Goal: Complete application form

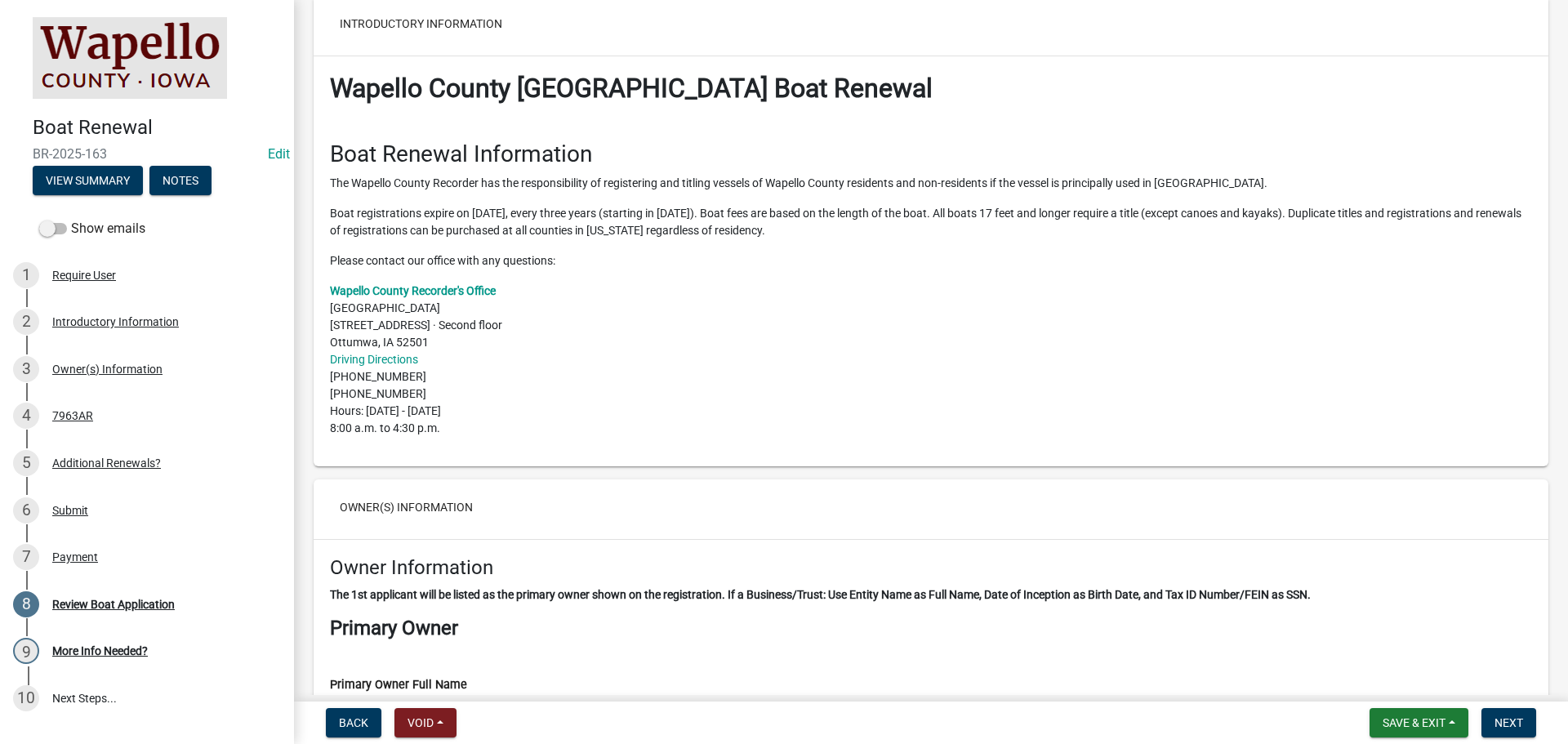
scroll to position [245, 0]
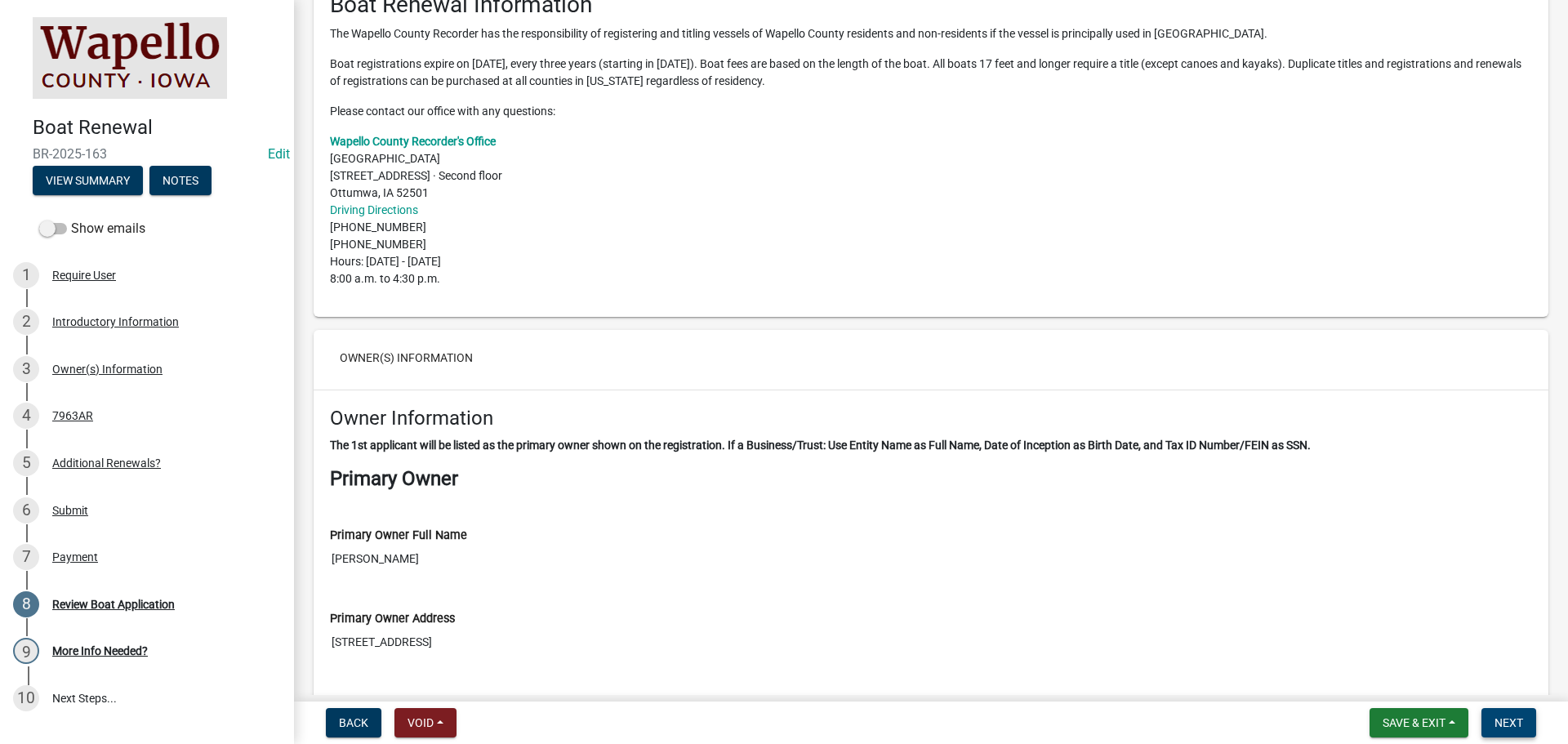
click at [1525, 724] on button "Next" at bounding box center [1509, 723] width 55 height 29
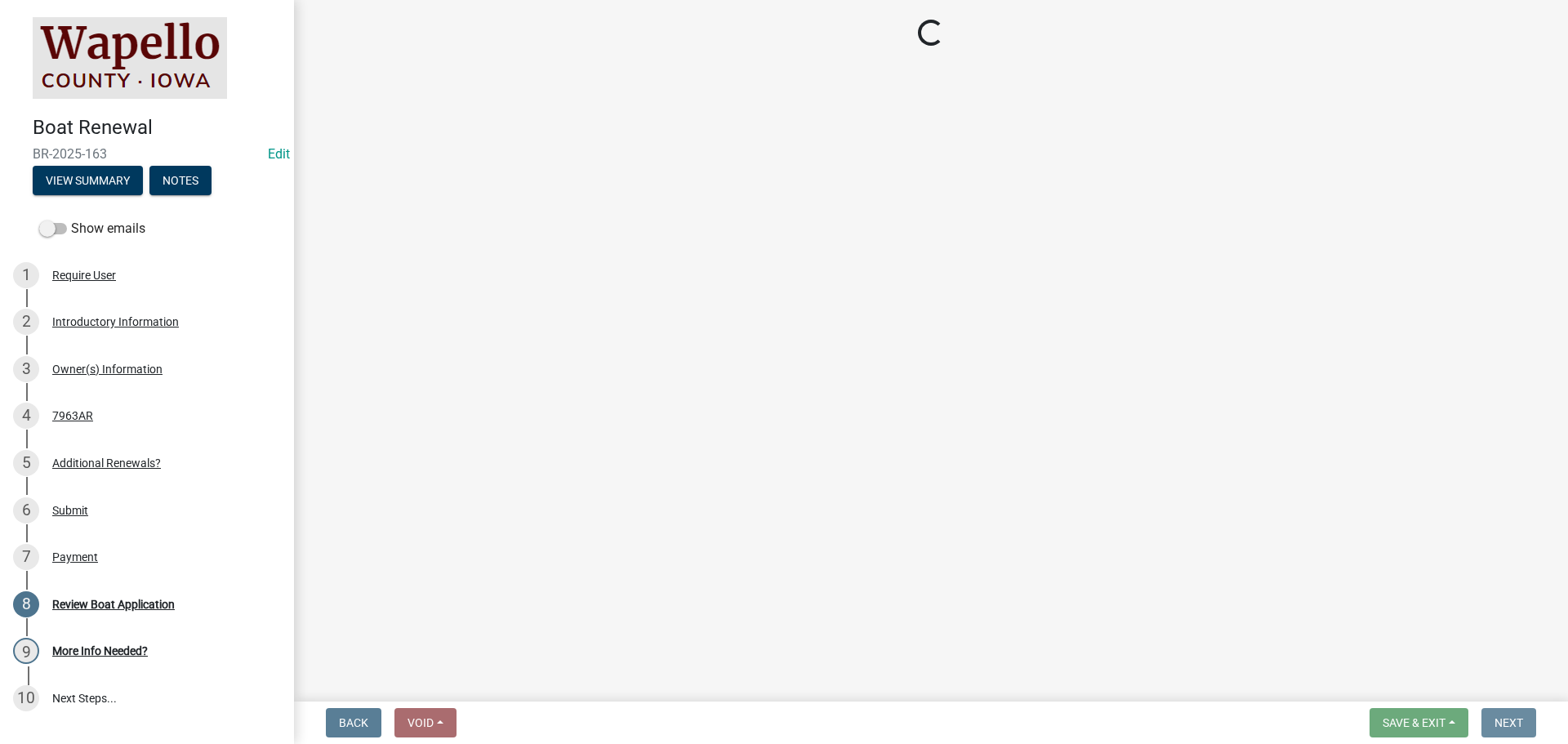
scroll to position [0, 0]
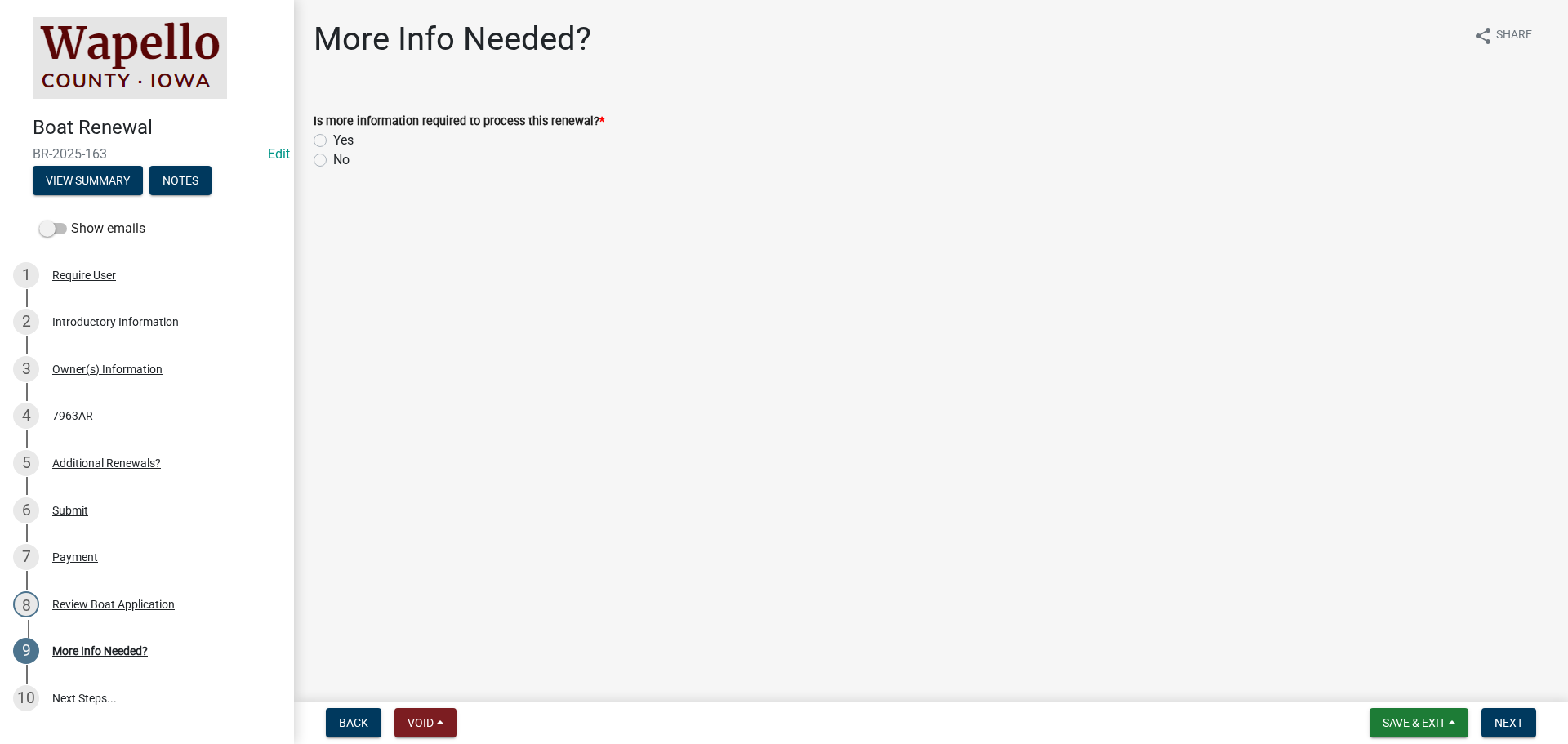
click at [333, 158] on label "No" at bounding box center [341, 160] width 16 height 20
click at [333, 158] on input "No" at bounding box center [338, 156] width 10 height 10
radio input "true"
click at [1506, 719] on span "Next" at bounding box center [1508, 722] width 28 height 13
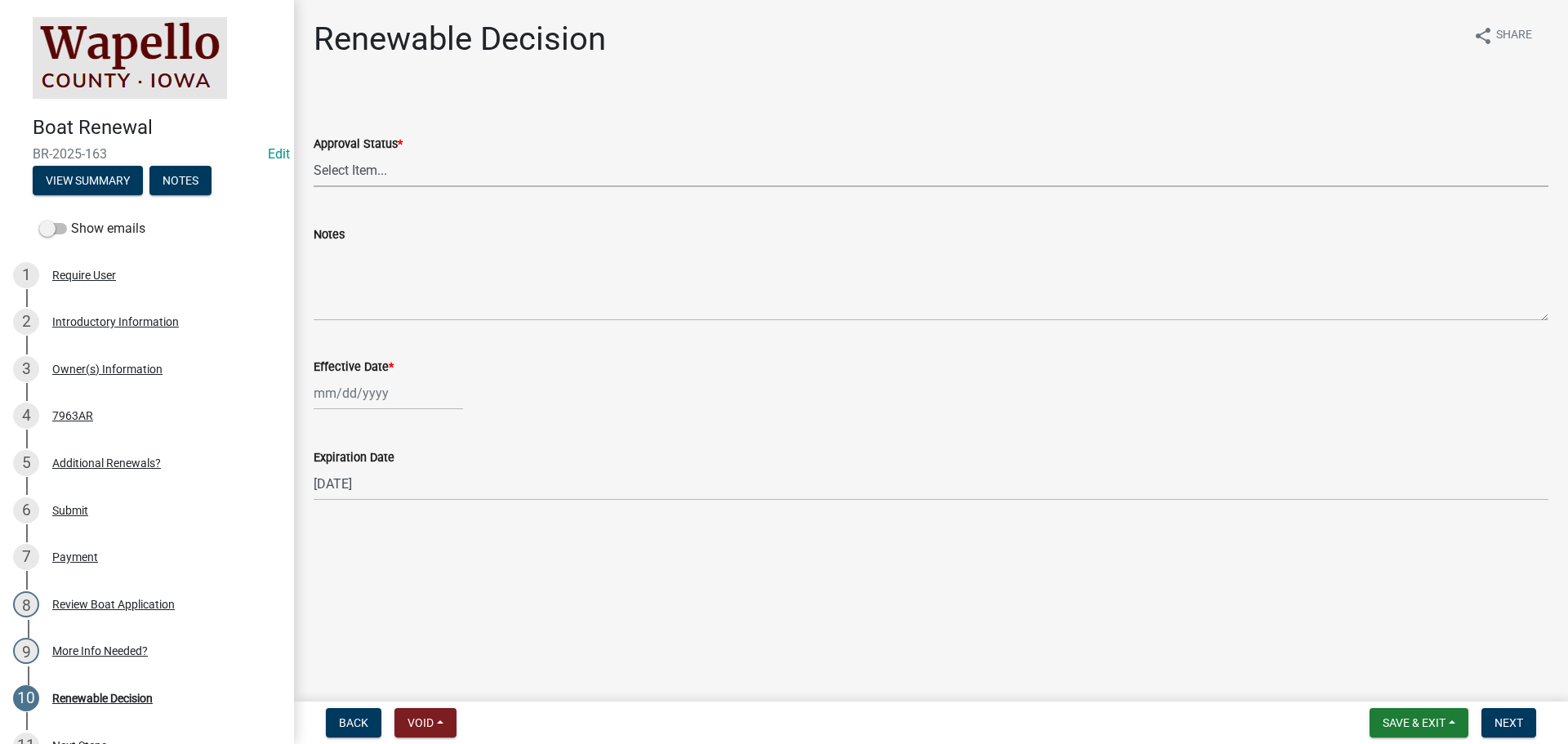
click at [406, 161] on select "Select Item... Approved Denied" at bounding box center [930, 170] width 1235 height 34
click at [313, 153] on select "Select Item... Approved Denied" at bounding box center [930, 170] width 1235 height 34
select select "0050b312-e2cf-4d5e-a53b-2231a9c94f19"
click at [330, 378] on div at bounding box center [388, 393] width 150 height 34
select select "9"
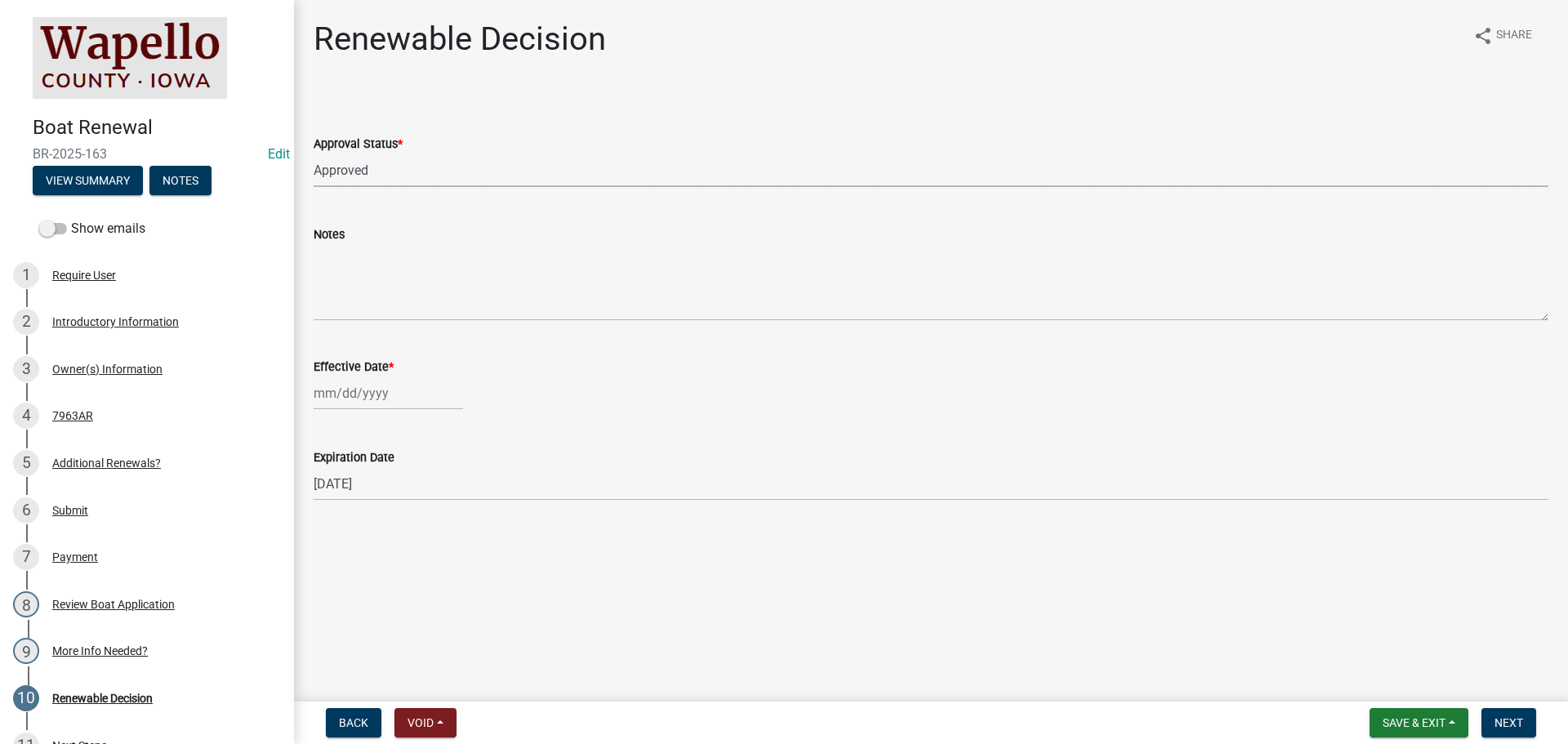
select select "2025"
click at [434, 477] on div "5" at bounding box center [435, 480] width 26 height 26
type input "[DATE]"
click at [1494, 721] on span "Next" at bounding box center [1508, 722] width 28 height 13
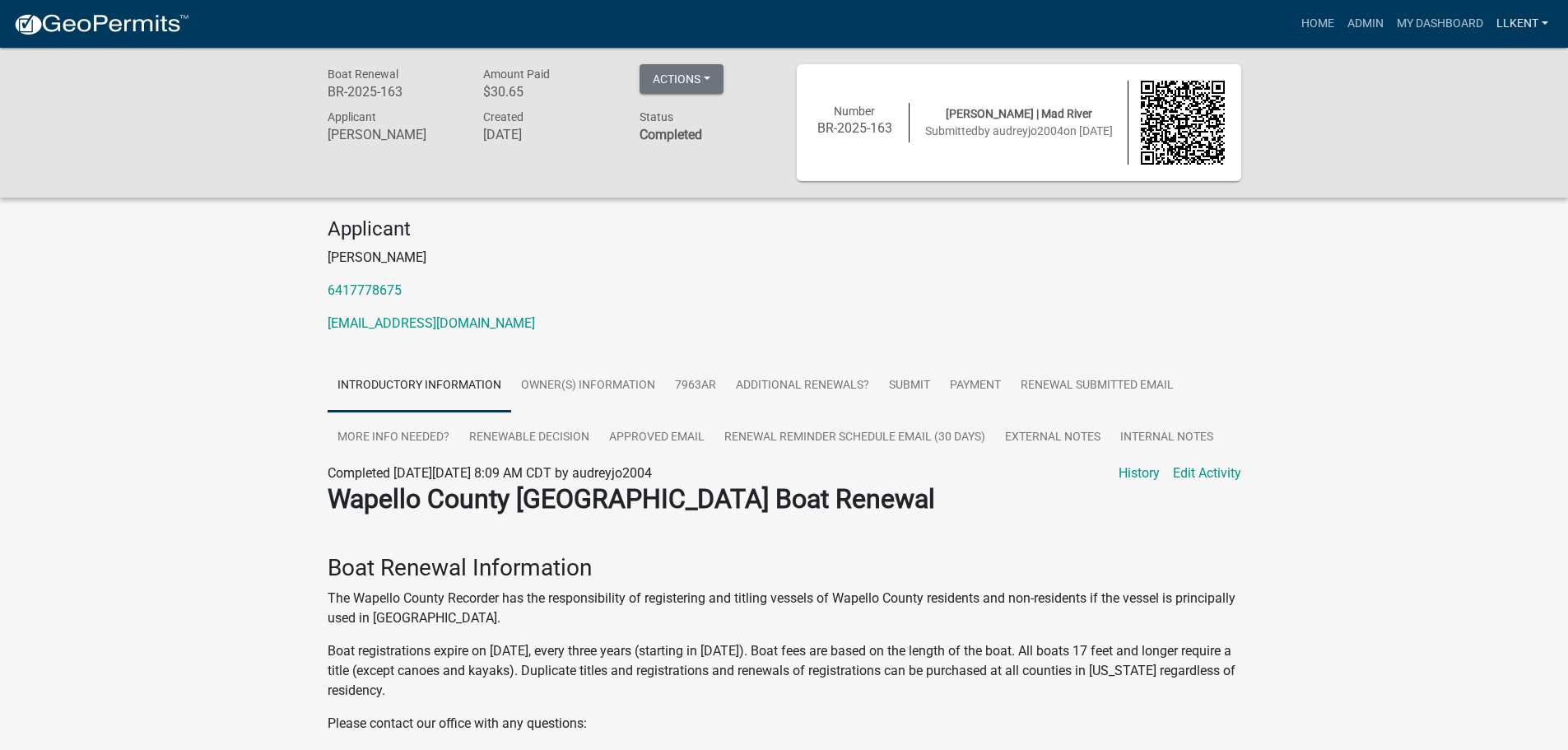
click at [1520, 16] on link "llkent" at bounding box center [1522, 23] width 65 height 31
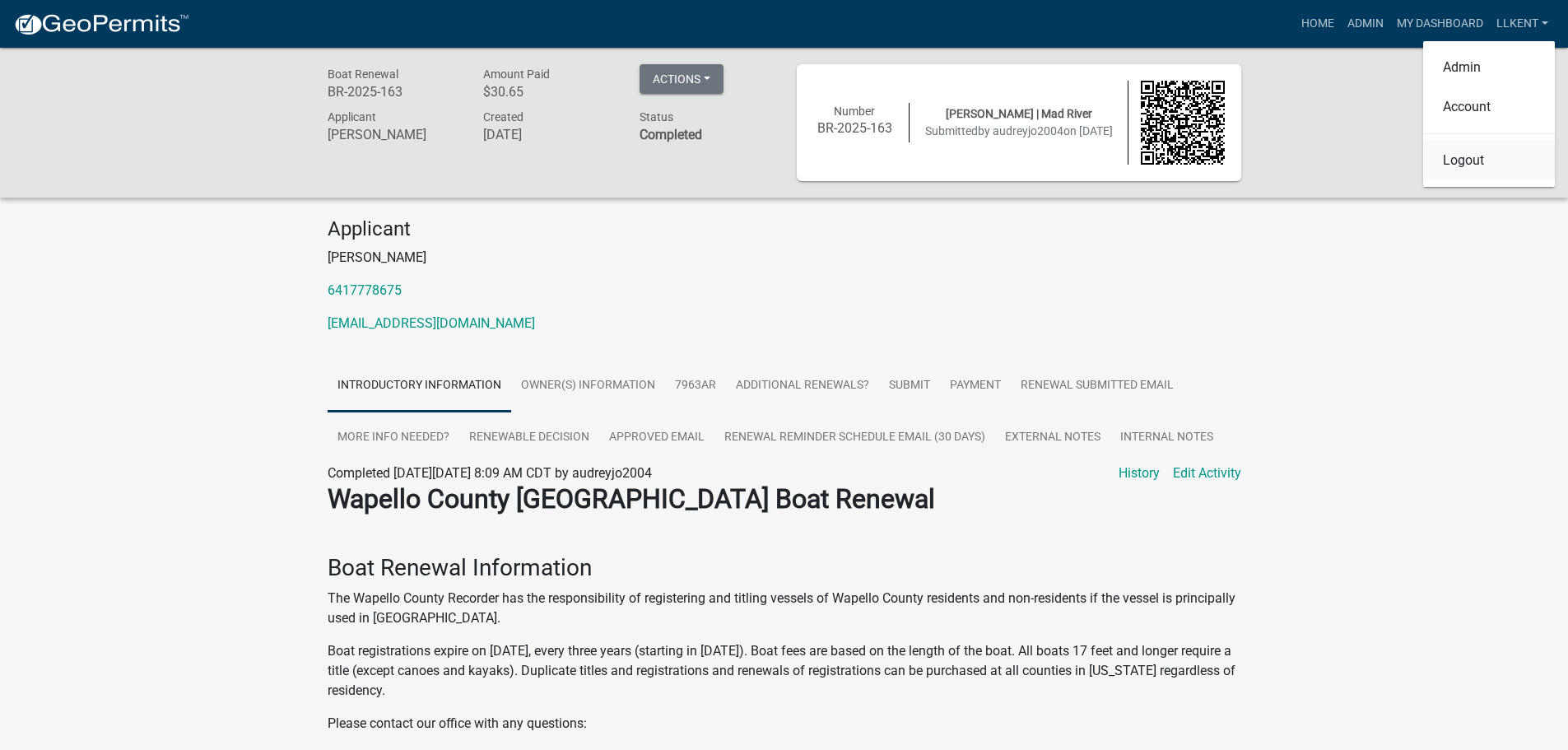
click at [1510, 161] on link "Logout" at bounding box center [1490, 161] width 132 height 40
